Goal: Task Accomplishment & Management: Manage account settings

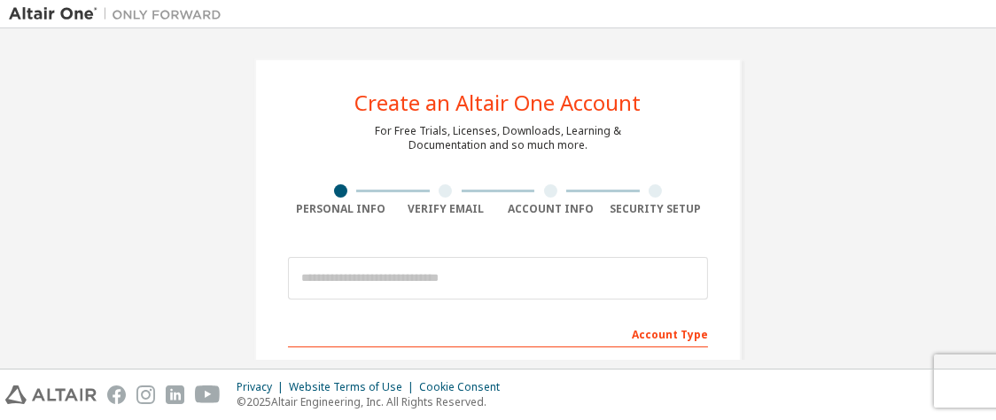
click at [49, 4] on div at bounding box center [115, 13] width 230 height 27
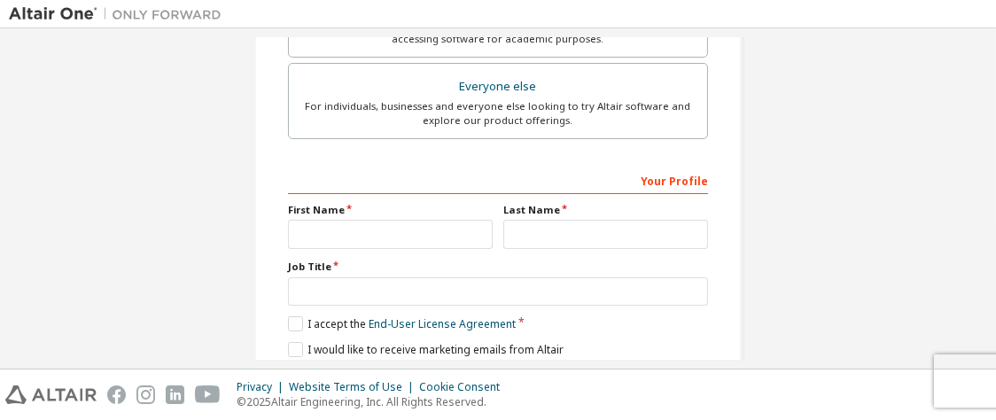
scroll to position [609, 0]
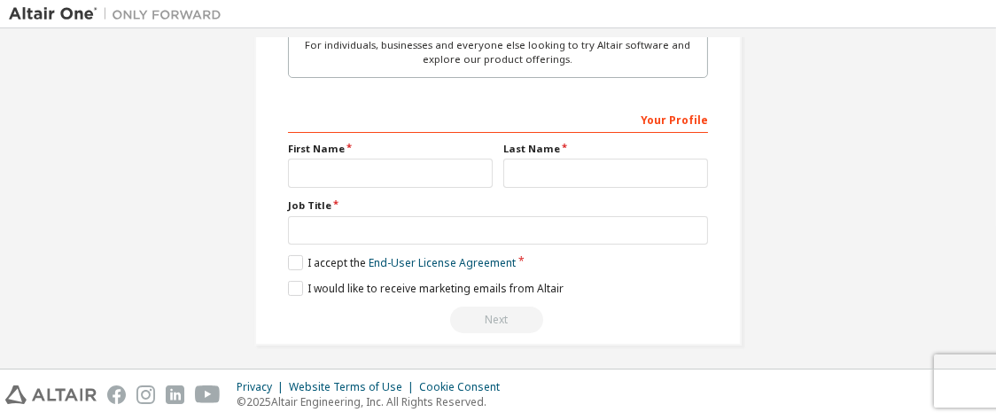
click at [69, 9] on img at bounding box center [120, 14] width 222 height 18
click at [38, 10] on img at bounding box center [120, 14] width 222 height 18
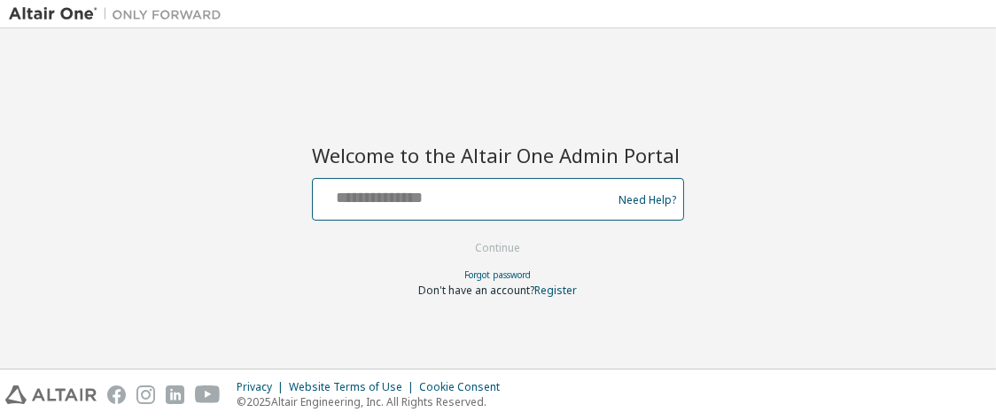
click at [424, 193] on input "text" at bounding box center [465, 196] width 290 height 26
type input "**********"
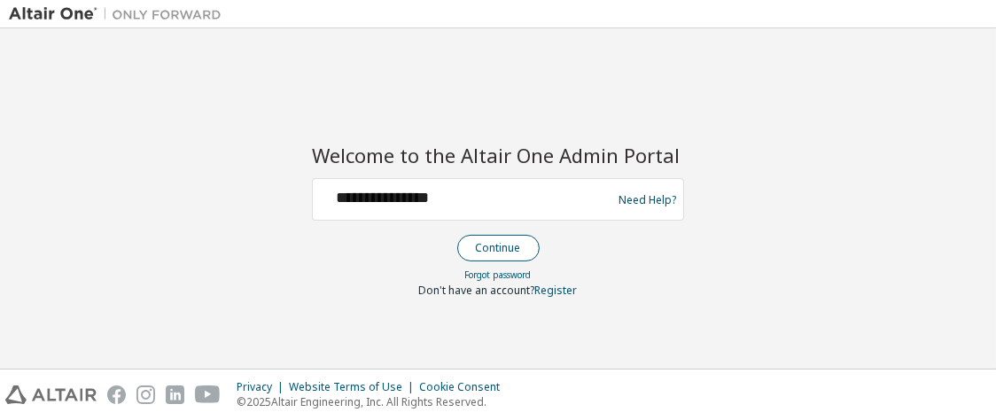
click at [512, 252] on button "Continue" at bounding box center [498, 248] width 82 height 27
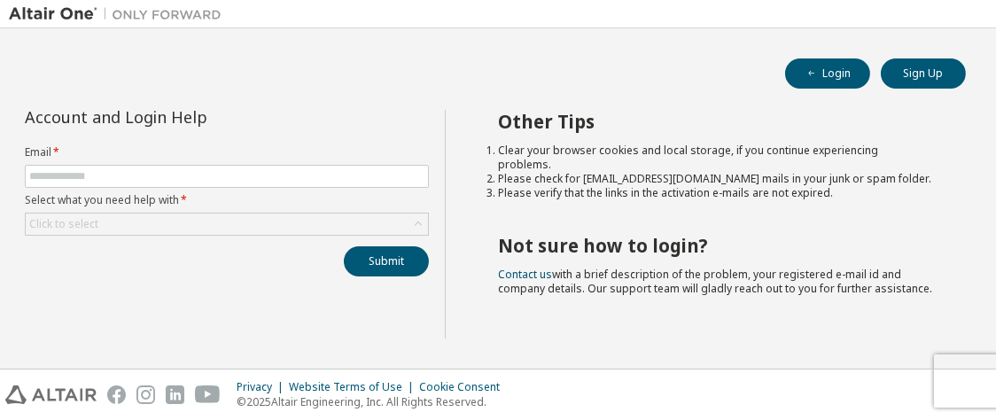
click at [170, 187] on form "Email * Select what you need help with * Click to select" at bounding box center [227, 190] width 404 height 90
click at [178, 174] on input "text" at bounding box center [226, 176] width 395 height 14
click at [238, 180] on input "text" at bounding box center [226, 176] width 395 height 14
type input "**********"
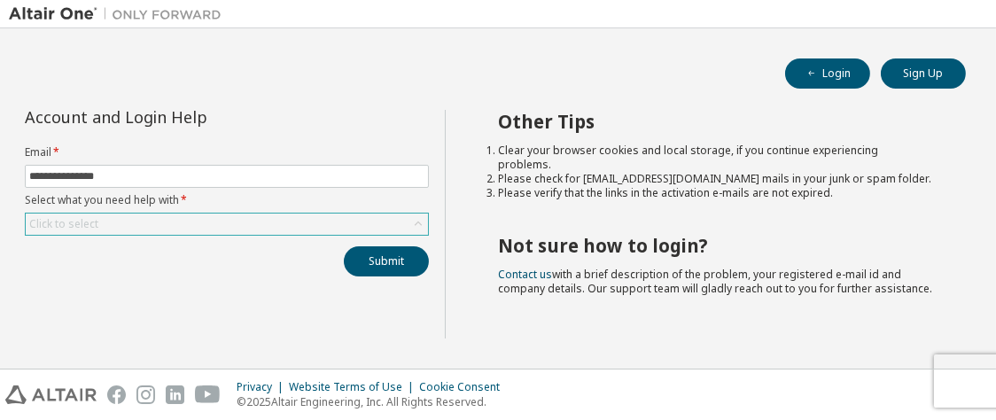
click at [232, 227] on div "Click to select" at bounding box center [227, 224] width 402 height 21
